Goal: Task Accomplishment & Management: Complete application form

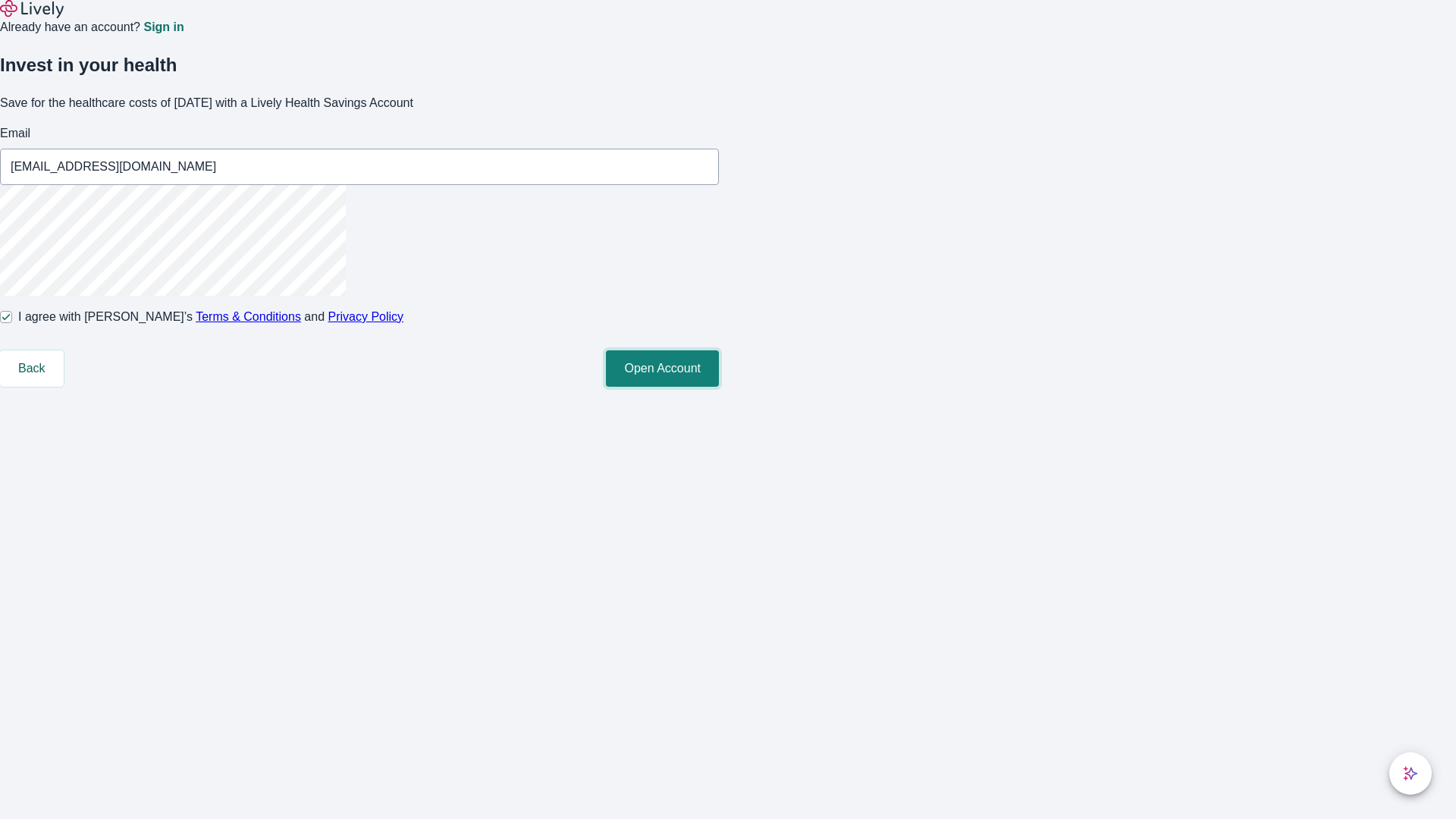
click at [719, 387] on button "Open Account" at bounding box center [662, 368] width 113 height 37
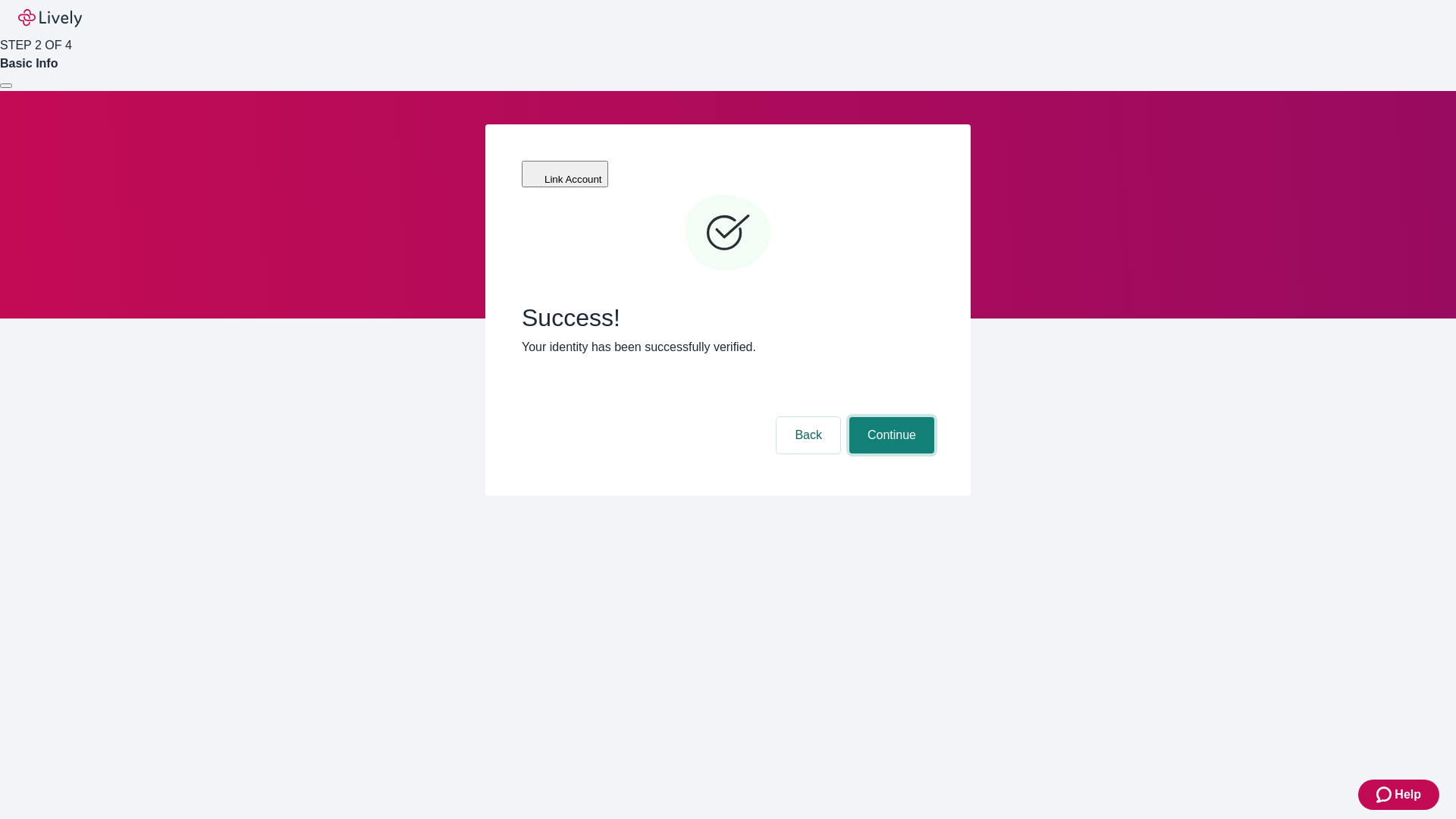
click at [890, 417] on button "Continue" at bounding box center [891, 435] width 85 height 37
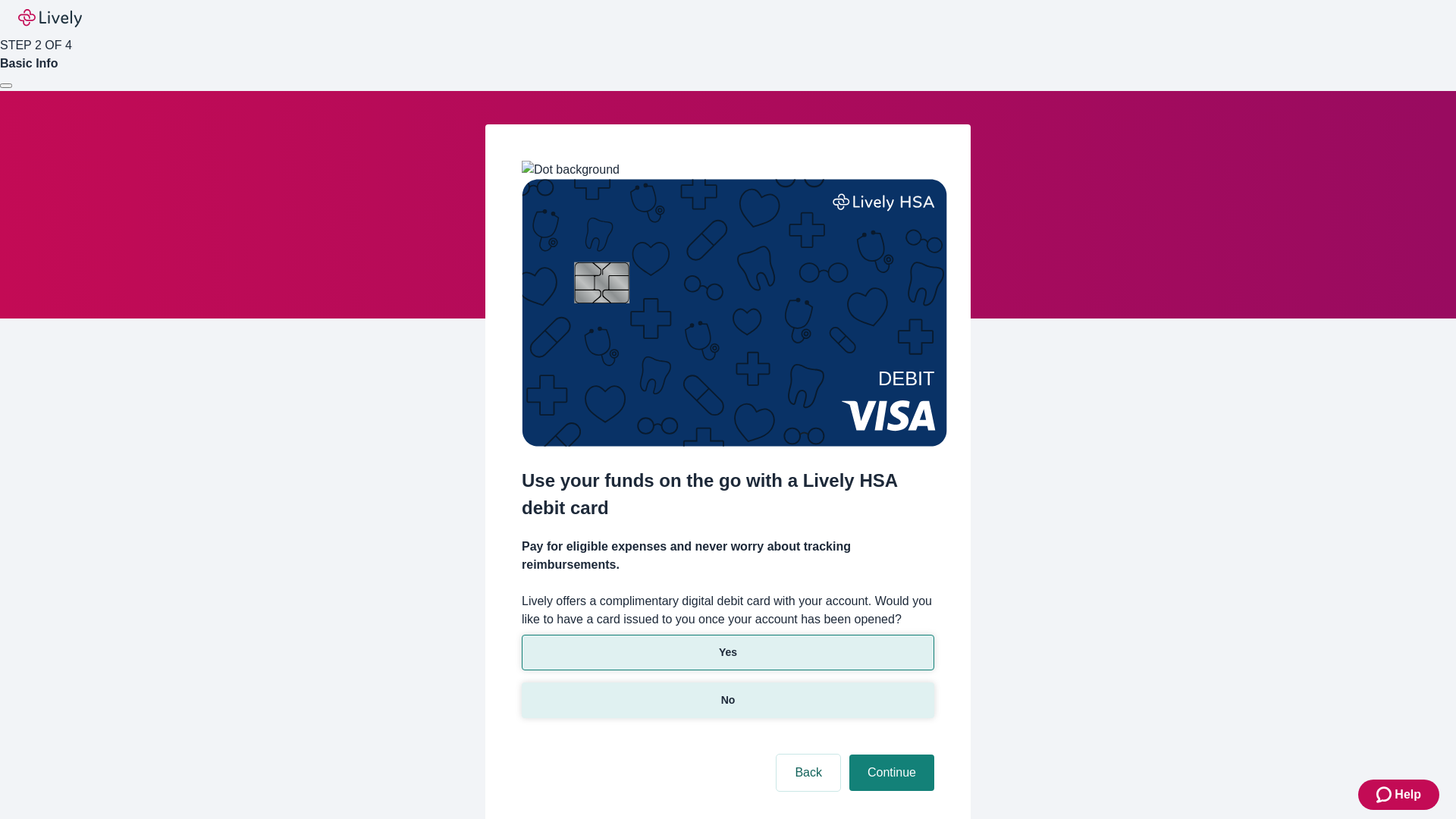
click at [727, 692] on p "No" at bounding box center [728, 700] width 14 height 16
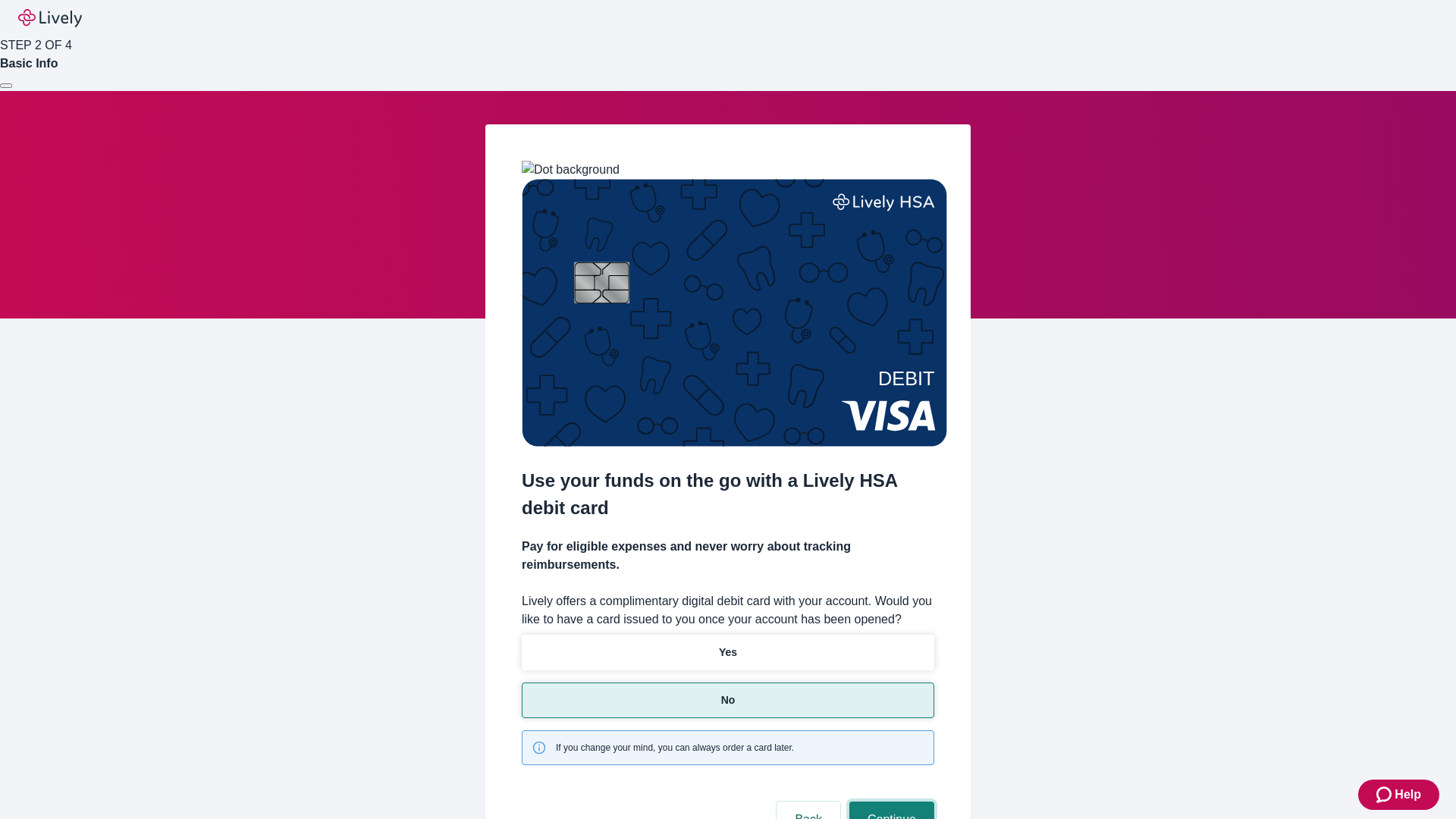
click at [890, 801] on button "Continue" at bounding box center [891, 819] width 85 height 37
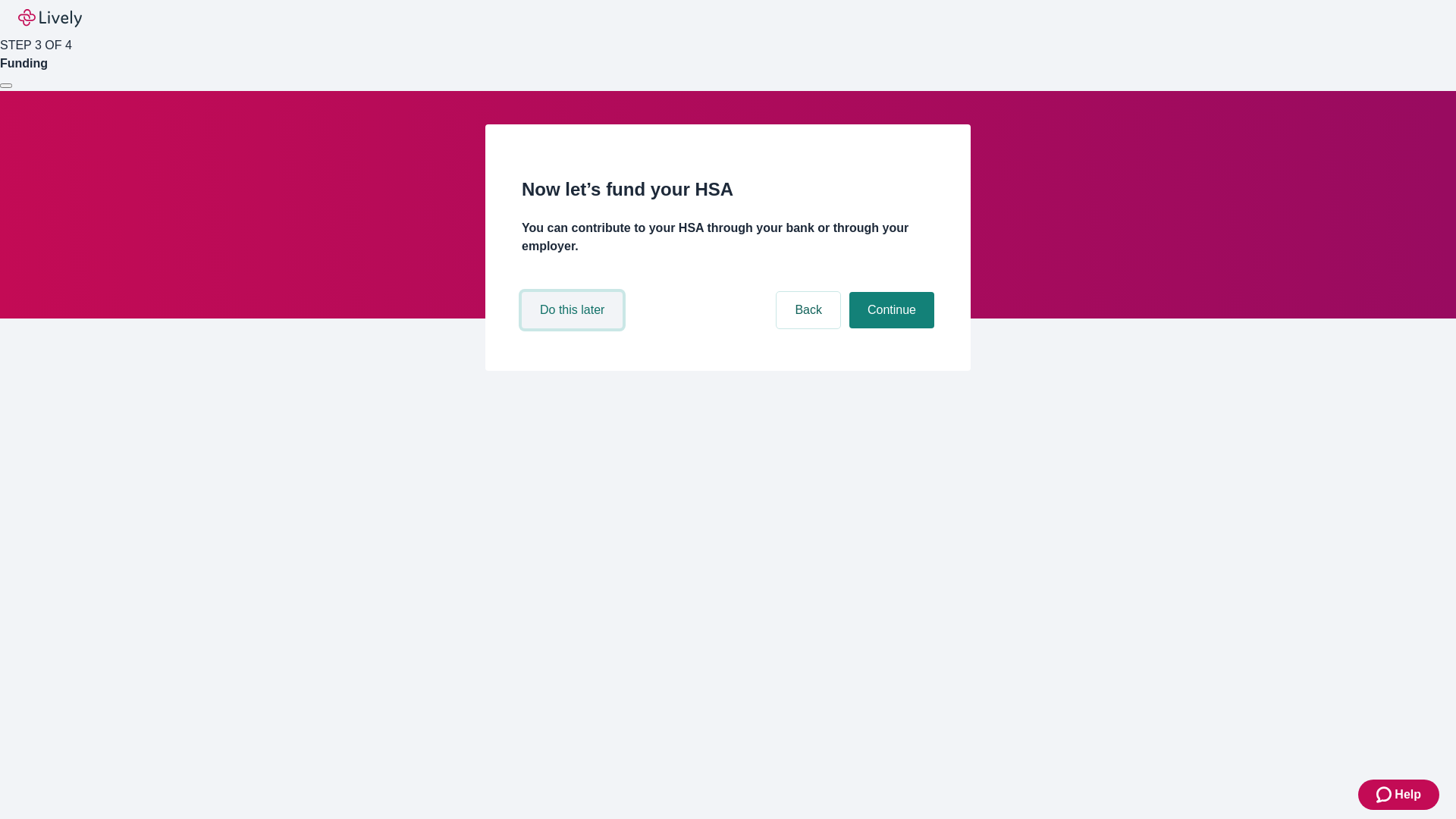
click at [574, 328] on button "Do this later" at bounding box center [572, 310] width 100 height 37
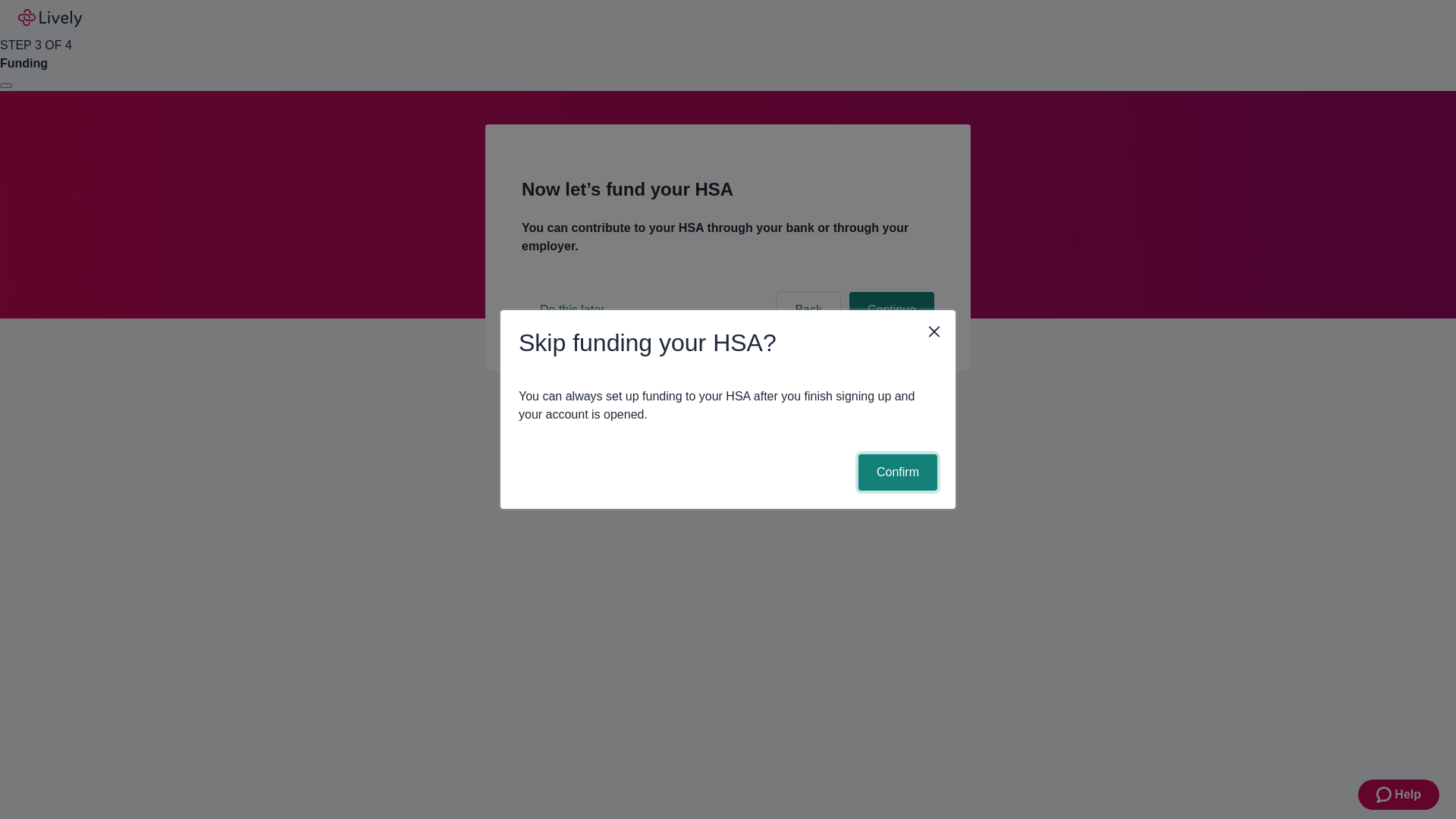
click at [896, 472] on button "Confirm" at bounding box center [897, 472] width 79 height 37
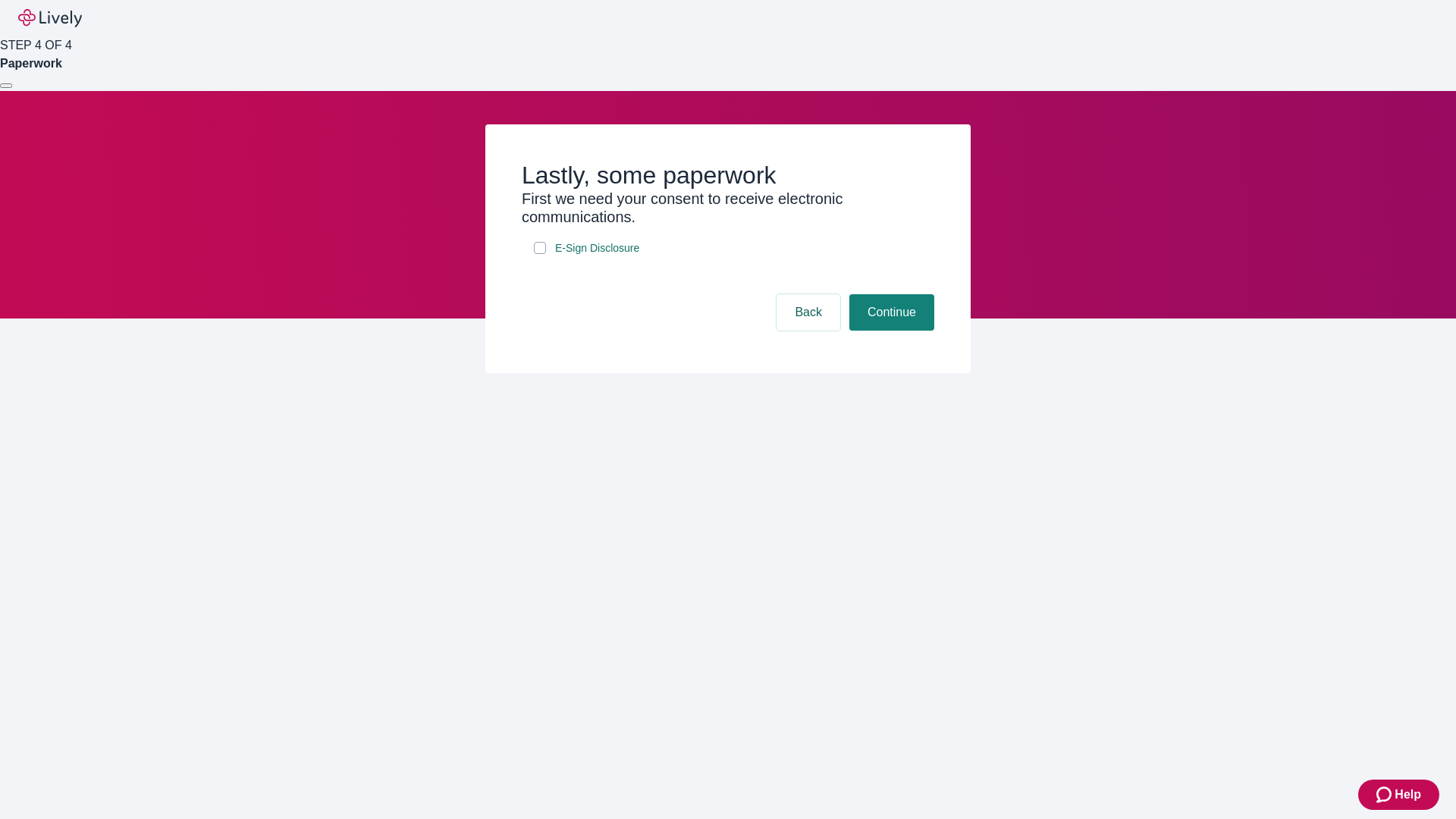
click at [540, 254] on input "E-Sign Disclosure" at bounding box center [540, 247] width 12 height 12
checkbox input "true"
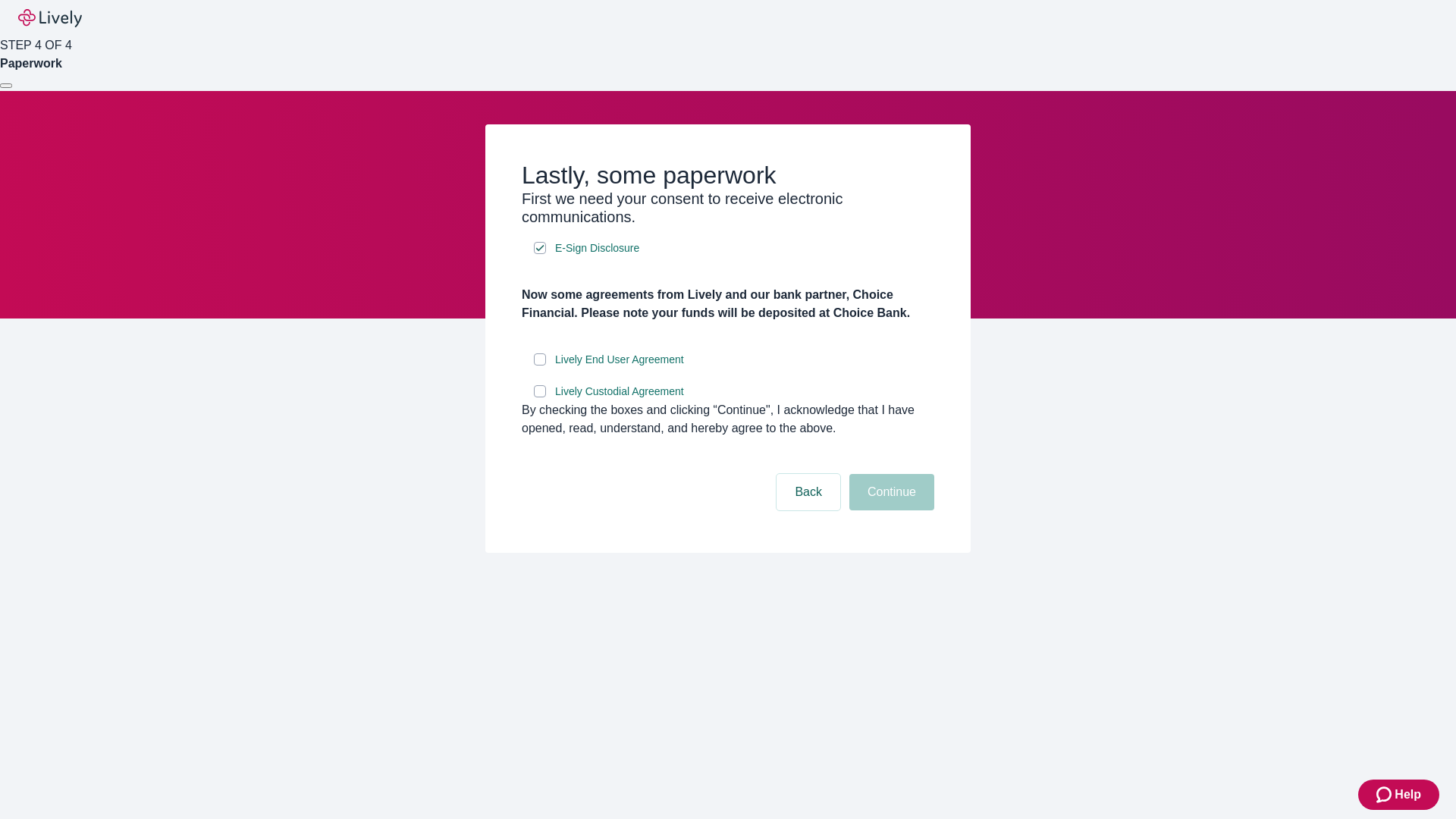
click at [540, 366] on input "Lively End User Agreement" at bounding box center [540, 359] width 12 height 12
checkbox input "true"
click at [540, 398] on input "Lively Custodial Agreement" at bounding box center [540, 391] width 12 height 12
checkbox input "true"
click at [890, 510] on button "Continue" at bounding box center [891, 492] width 85 height 37
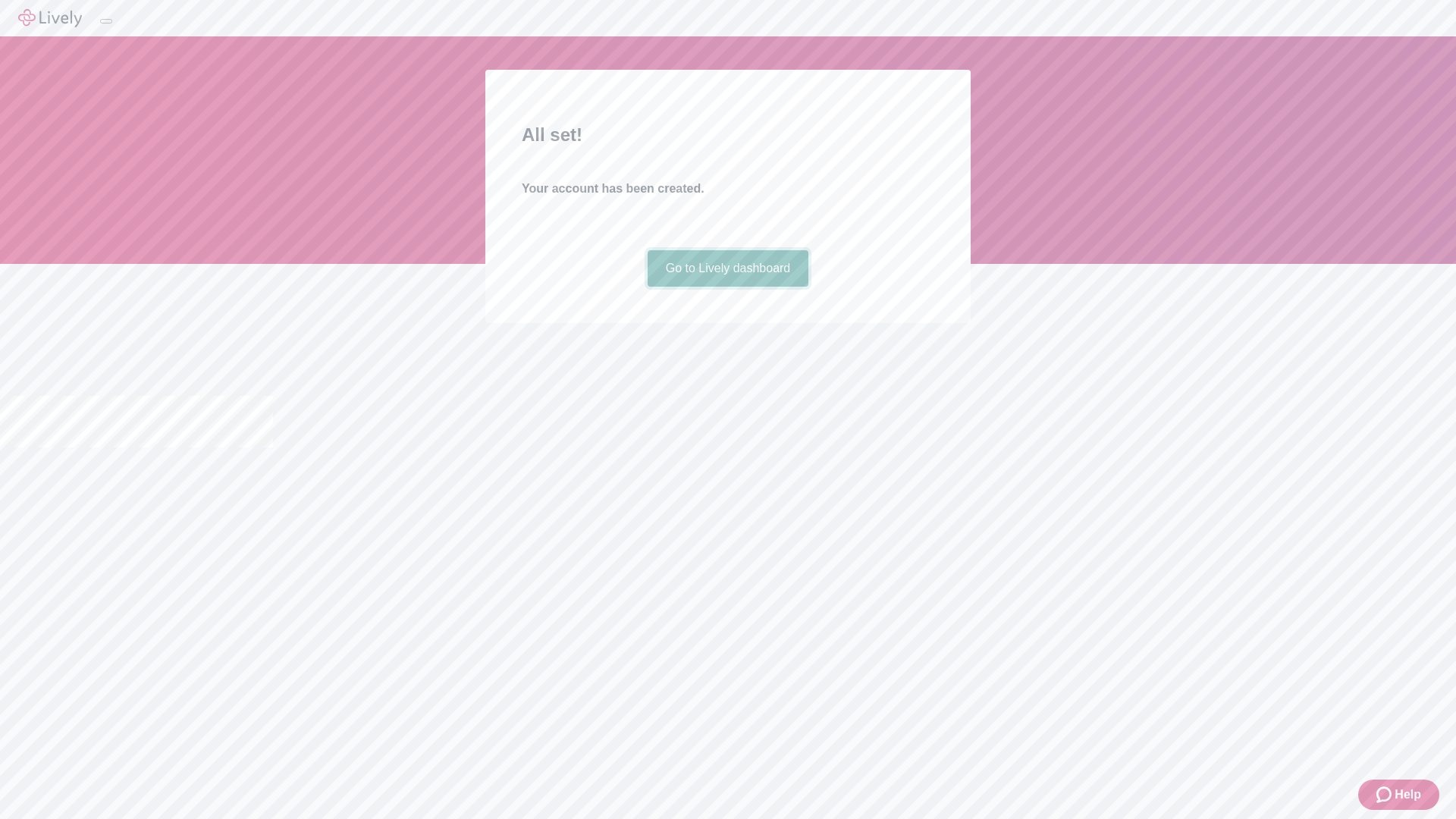
click at [727, 286] on link "Go to Lively dashboard" at bounding box center [728, 268] width 161 height 37
